Goal: Task Accomplishment & Management: Manage account settings

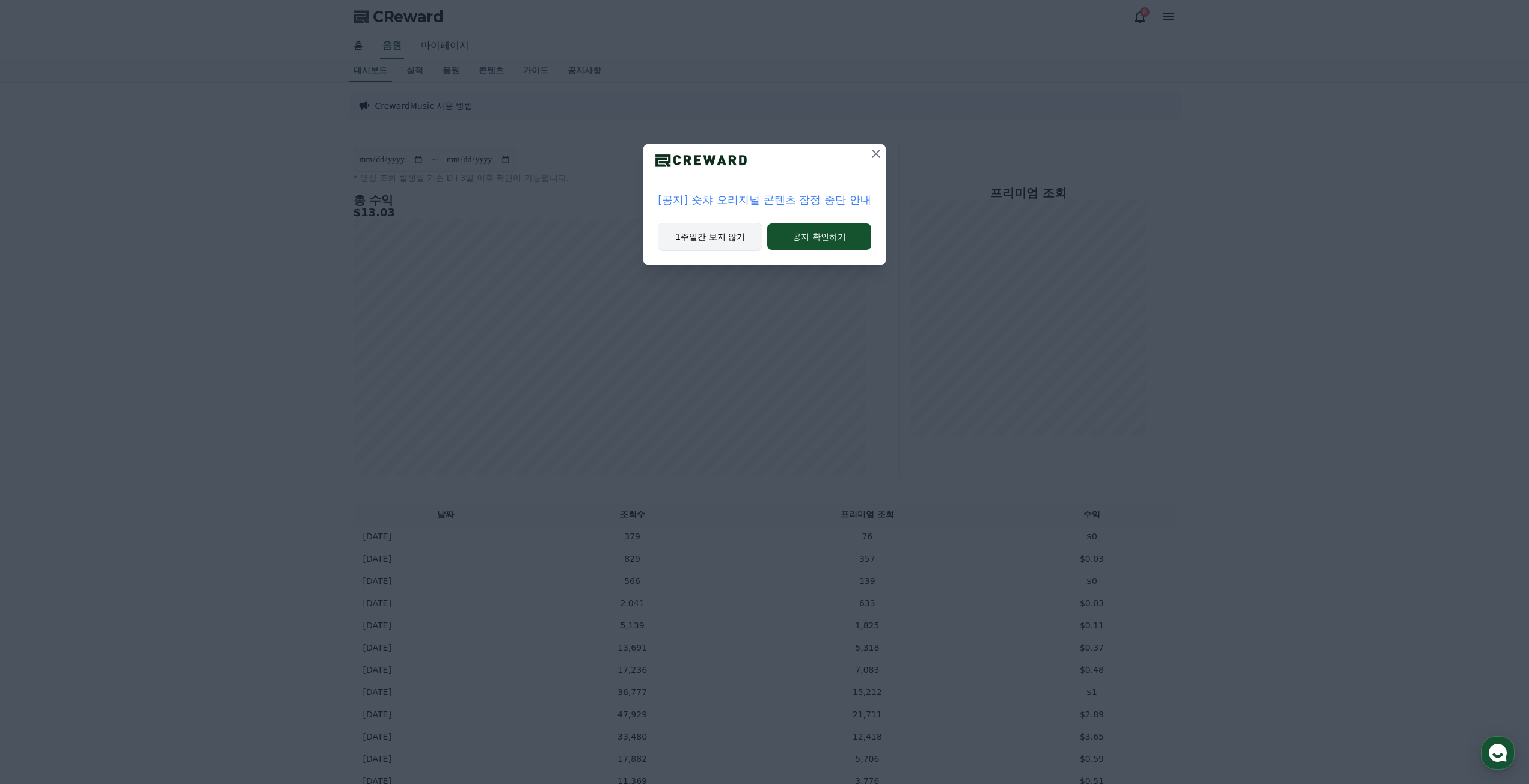
click at [712, 228] on button "1주일간 보지 않기" at bounding box center [709, 236] width 105 height 27
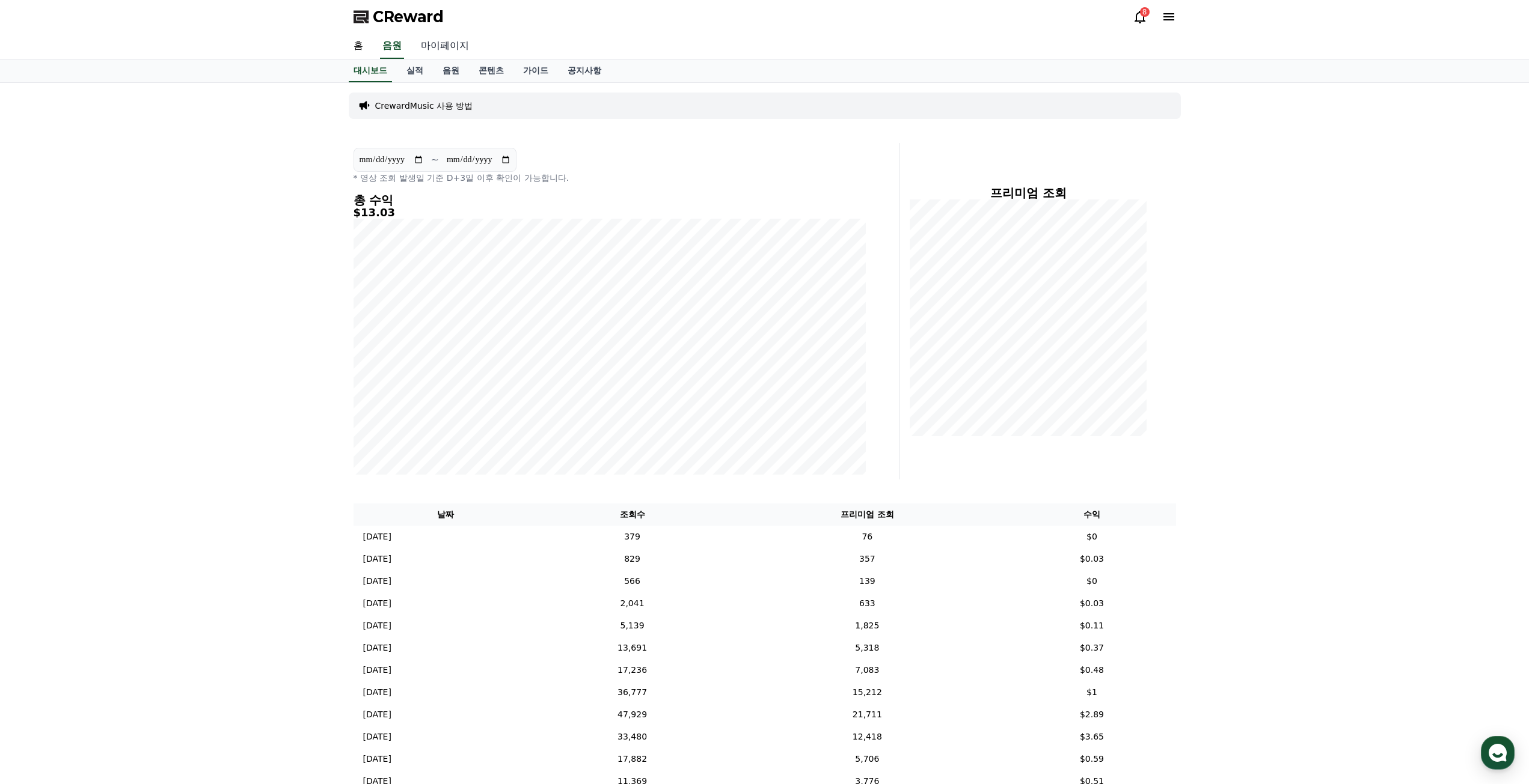
click at [445, 51] on link "마이페이지" at bounding box center [445, 46] width 67 height 25
select select "**********"
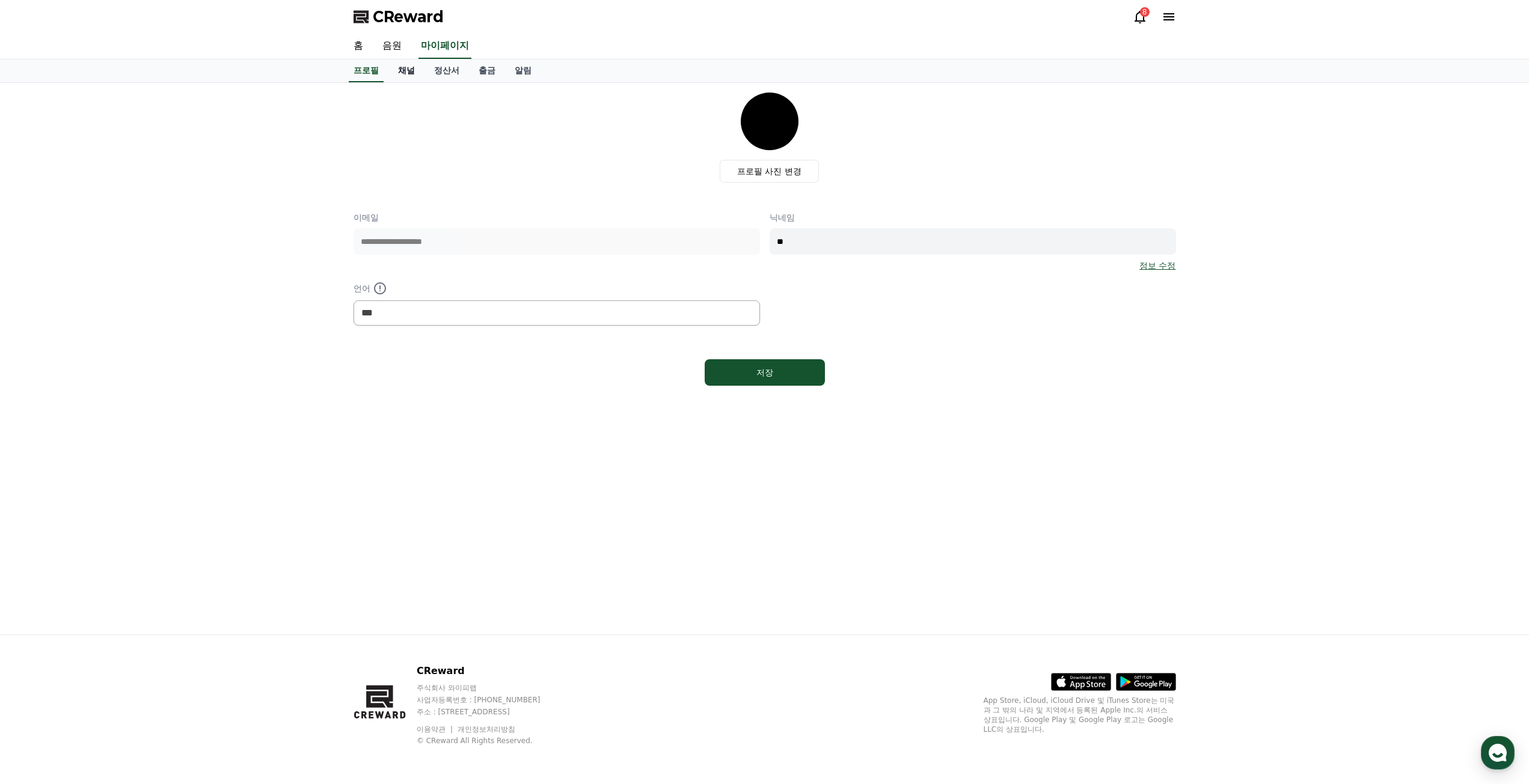
click at [410, 74] on link "채널" at bounding box center [406, 70] width 36 height 23
